Goal: Check status: Check status

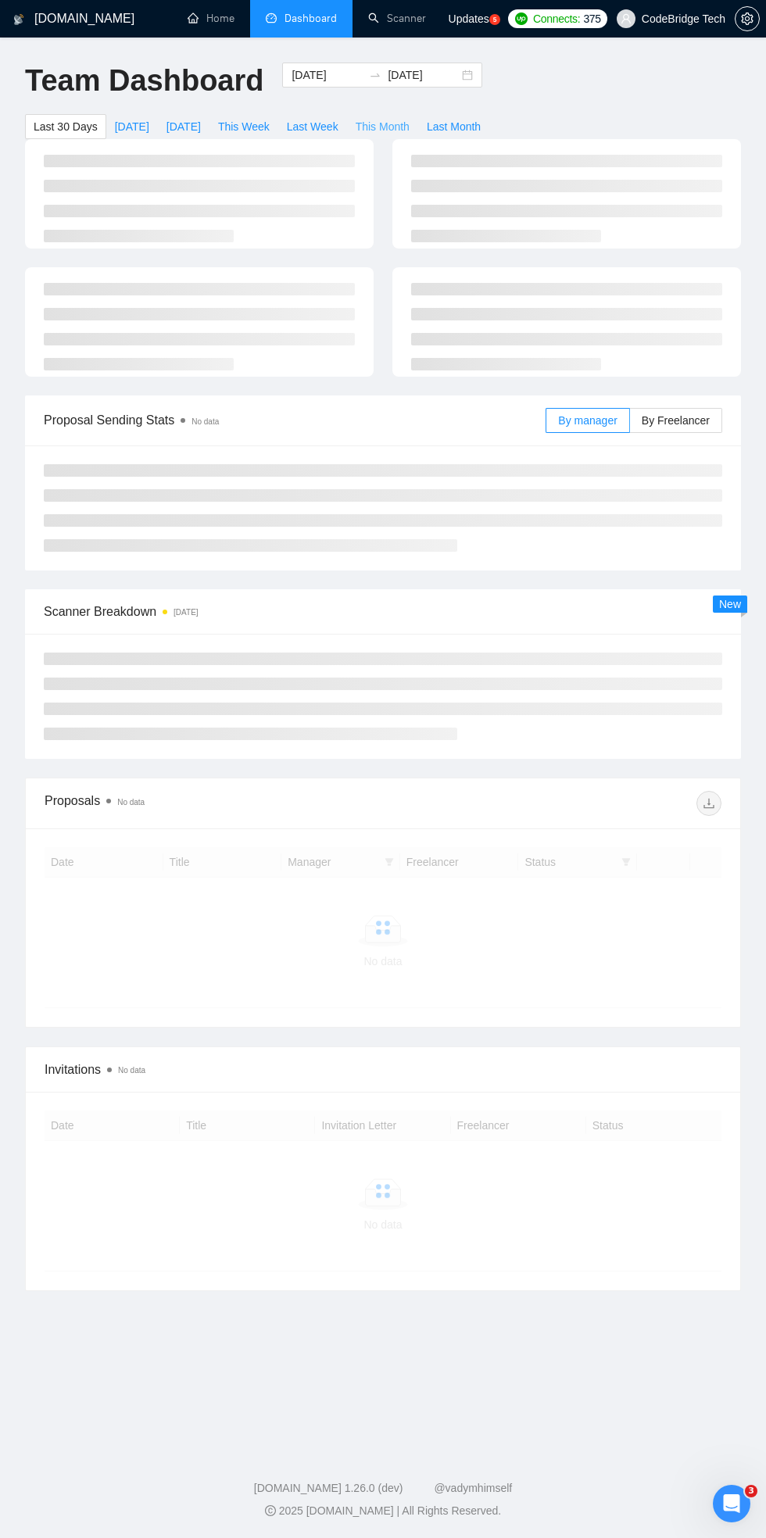
click at [372, 120] on span "This Month" at bounding box center [383, 126] width 54 height 17
type input "[DATE]"
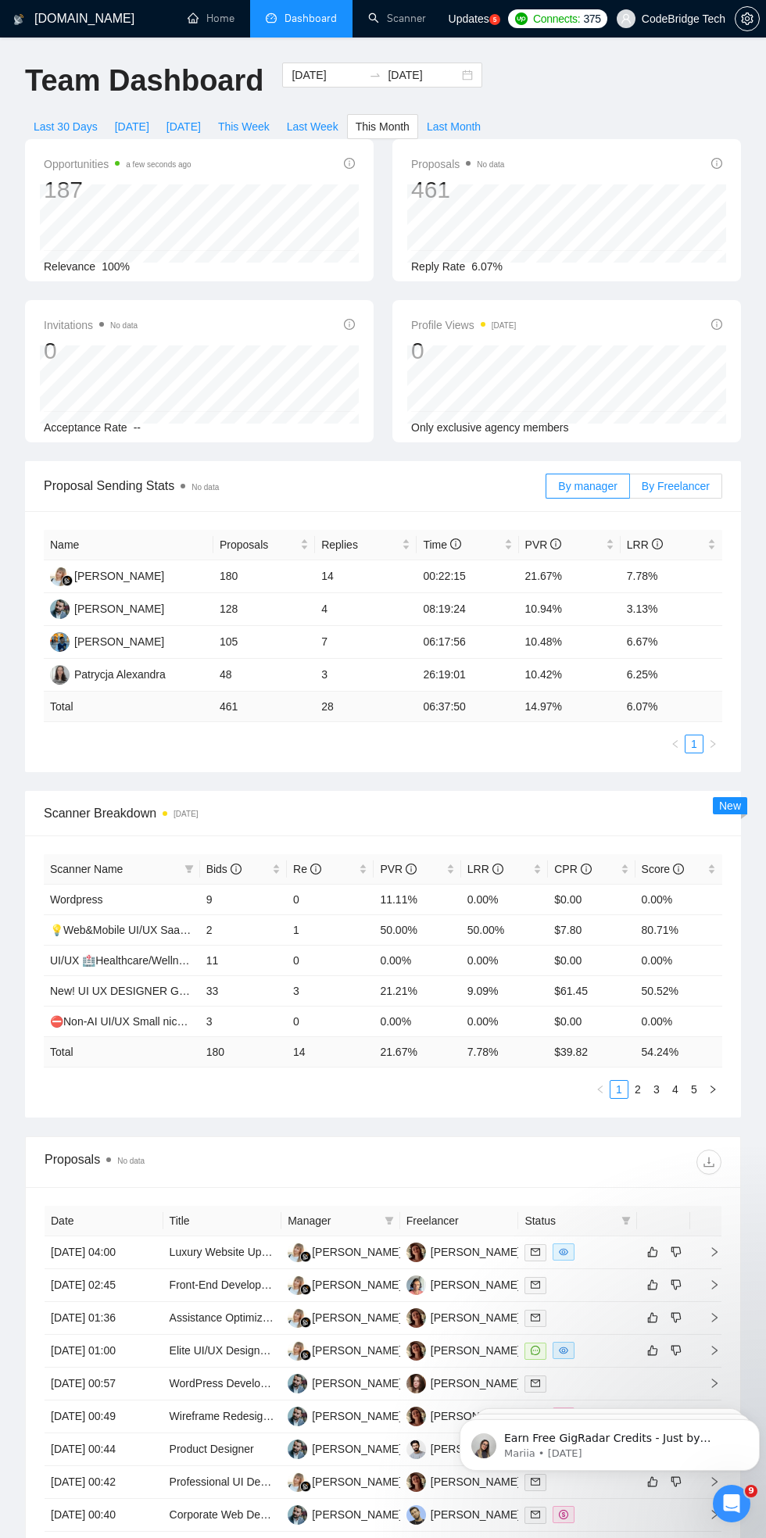
click at [692, 489] on span "By Freelancer" at bounding box center [676, 486] width 68 height 13
click at [630, 490] on input "By Freelancer" at bounding box center [630, 490] width 0 height 0
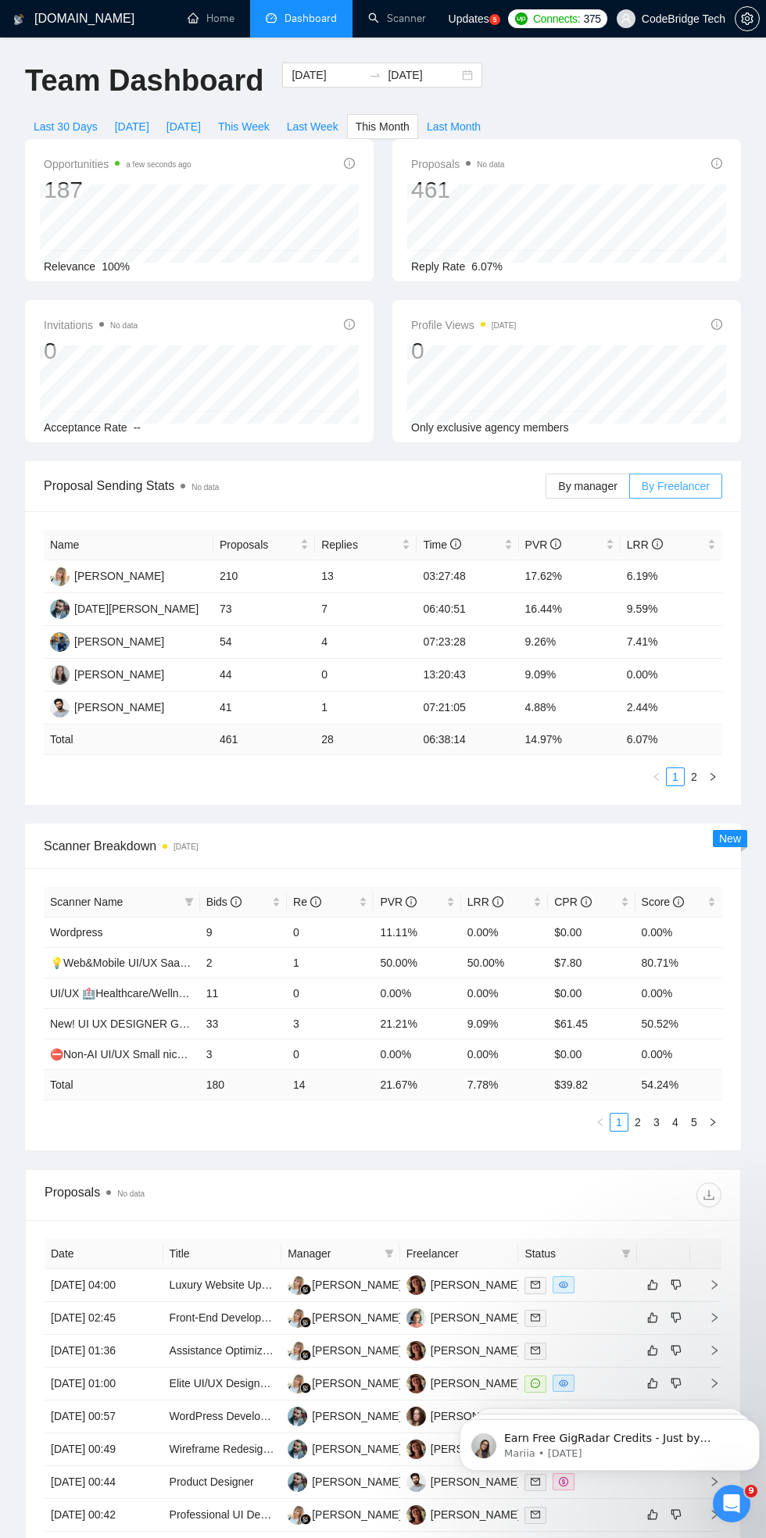
click at [631, 483] on label "By Freelancer" at bounding box center [676, 486] width 92 height 25
click at [630, 490] on input "By Freelancer" at bounding box center [630, 490] width 0 height 0
click at [631, 484] on label "By Freelancer" at bounding box center [676, 486] width 92 height 25
click at [630, 490] on input "By Freelancer" at bounding box center [630, 490] width 0 height 0
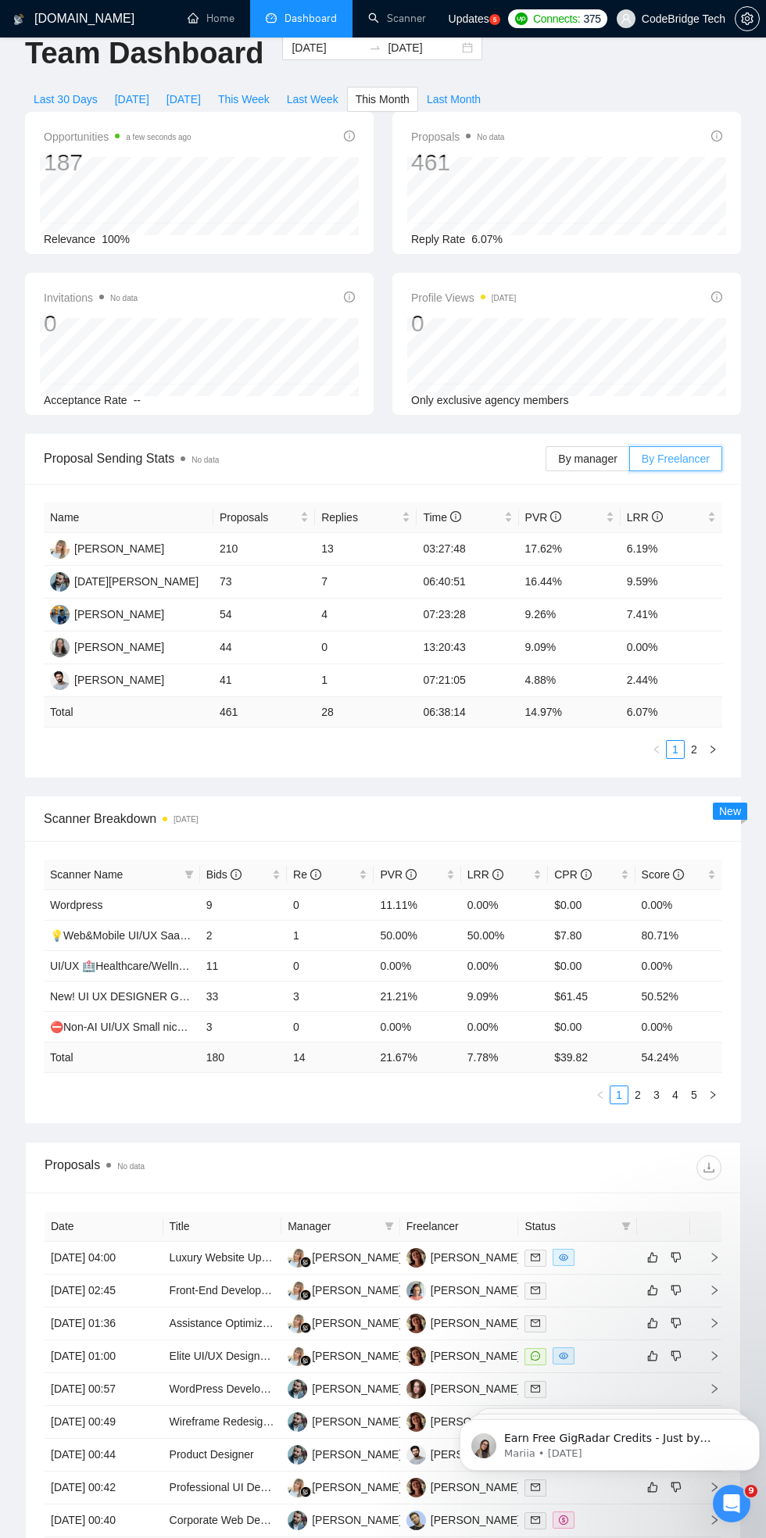
scroll to position [40, 0]
